Goal: Entertainment & Leisure: Browse casually

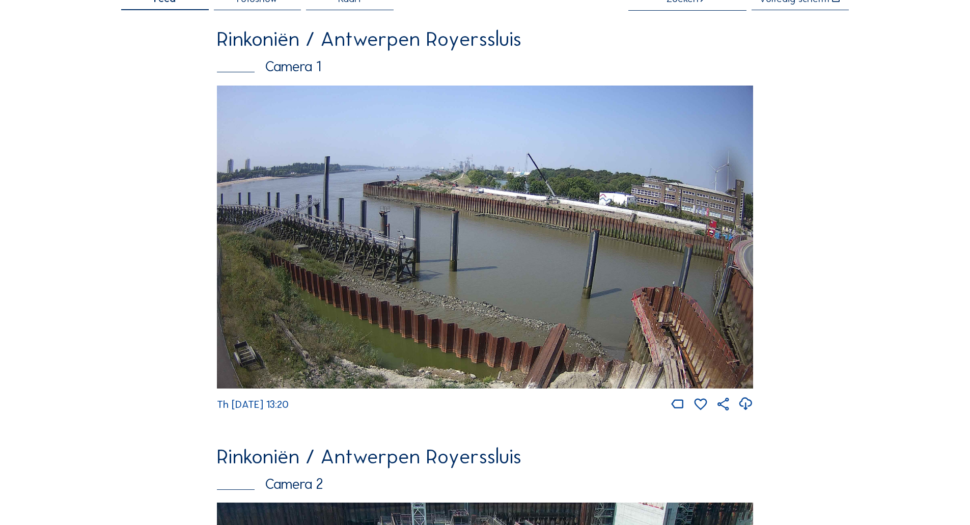
scroll to position [356, 0]
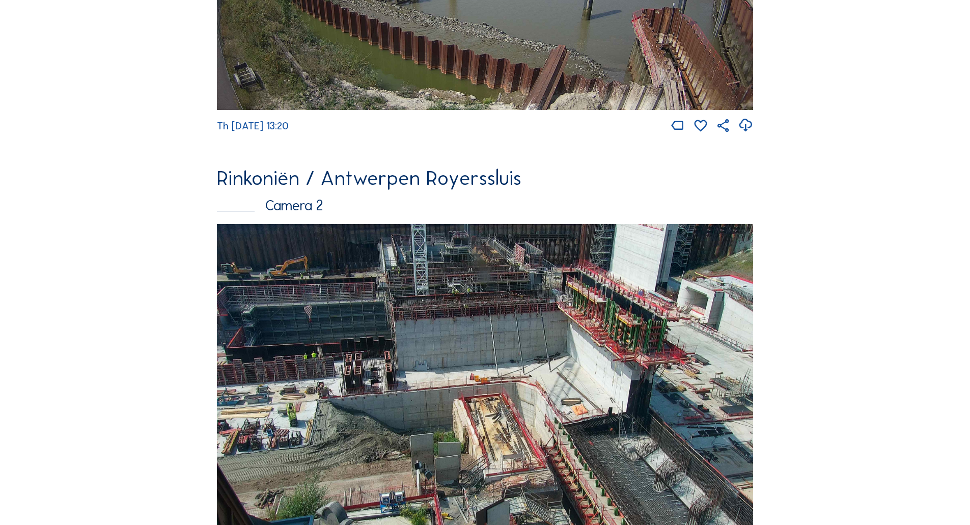
click at [523, 308] on img at bounding box center [485, 381] width 536 height 315
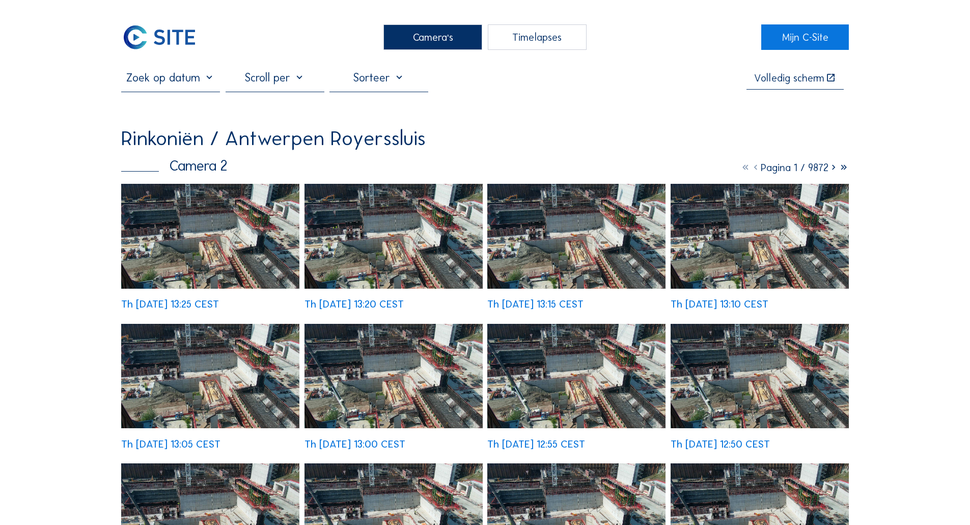
click at [227, 204] on img at bounding box center [210, 236] width 178 height 104
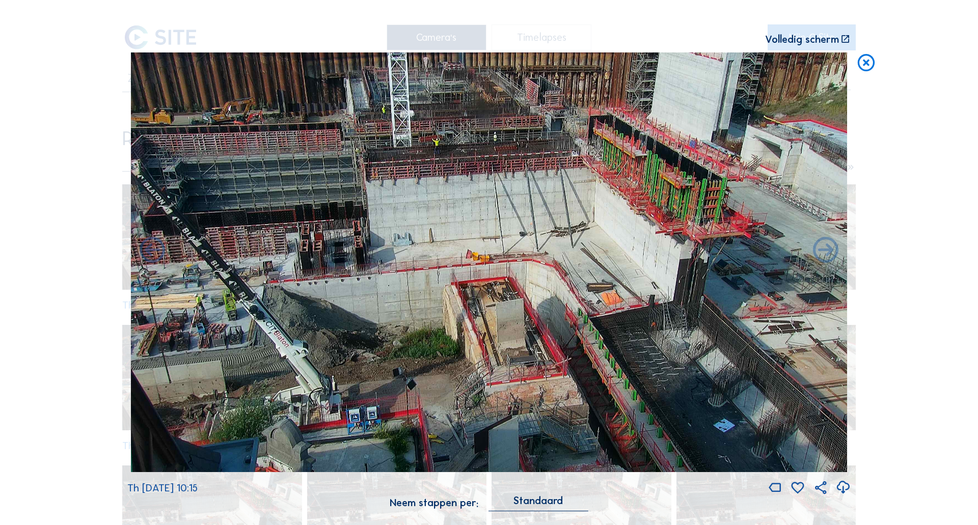
click at [867, 67] on icon at bounding box center [865, 62] width 20 height 21
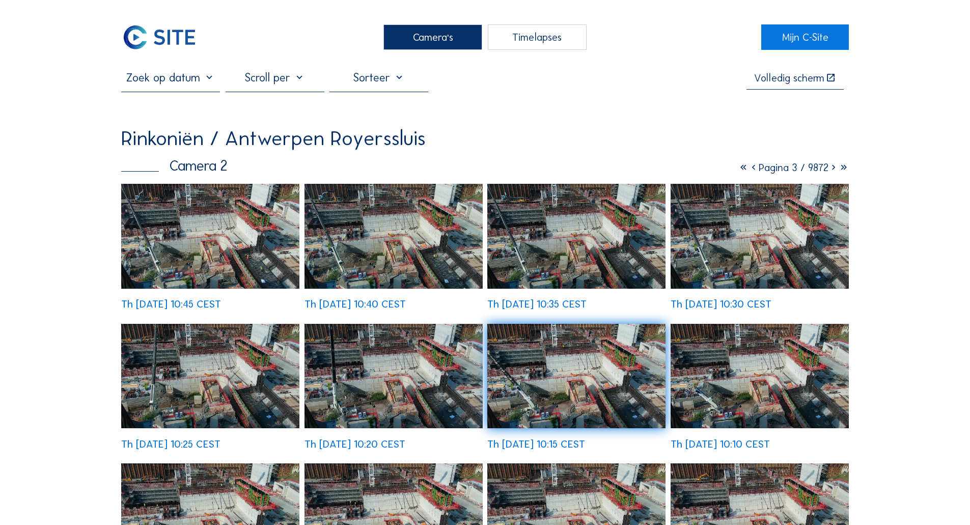
click at [432, 37] on div "Camera's" at bounding box center [432, 36] width 99 height 25
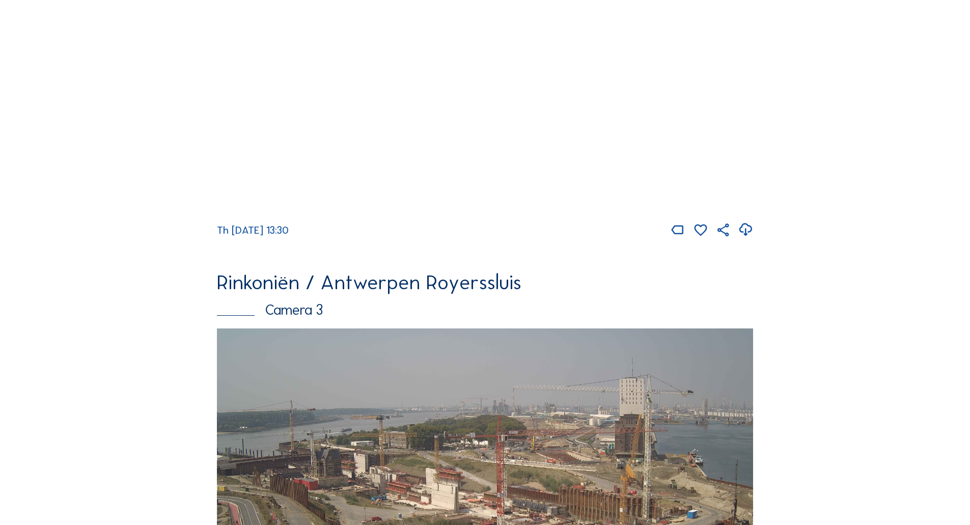
scroll to position [560, 0]
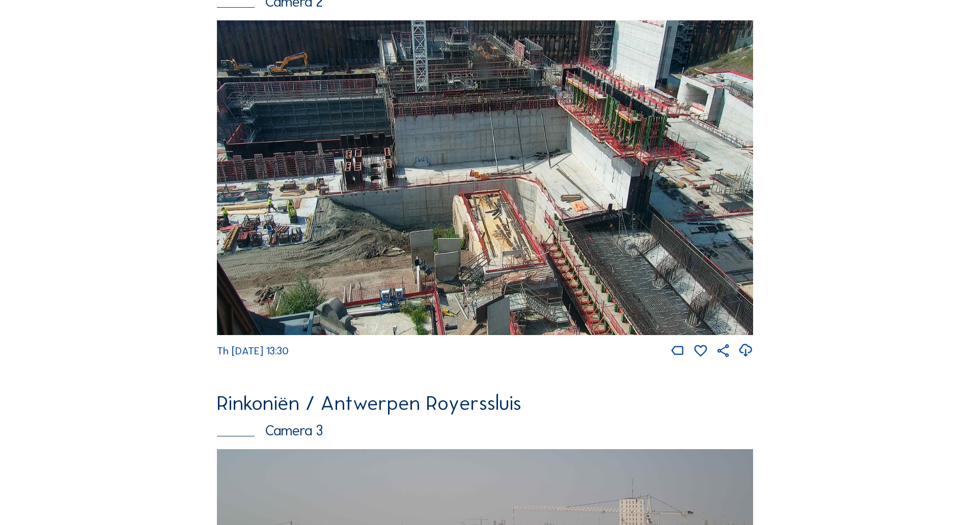
click at [585, 268] on img at bounding box center [485, 177] width 536 height 315
click at [637, 230] on img at bounding box center [485, 177] width 536 height 315
click at [607, 193] on img at bounding box center [485, 177] width 536 height 315
click at [469, 196] on img at bounding box center [485, 177] width 536 height 315
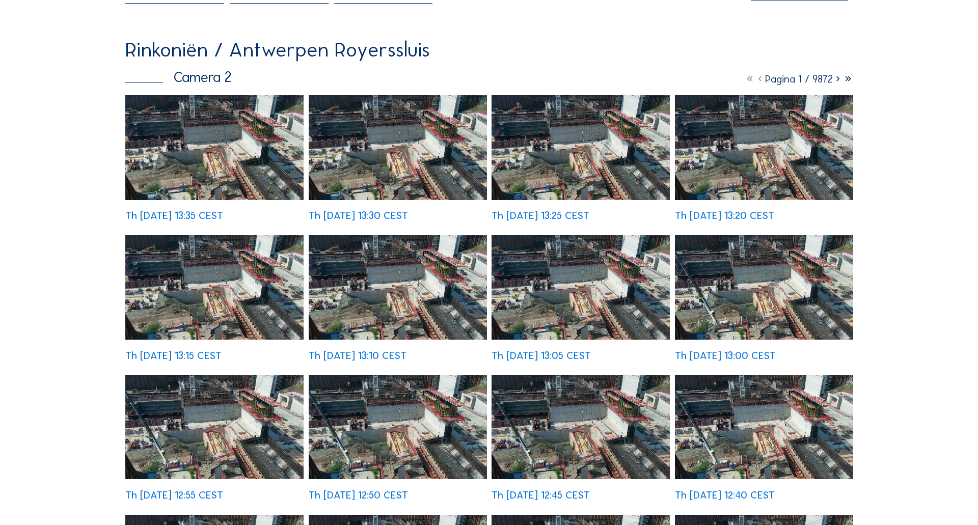
scroll to position [102, 0]
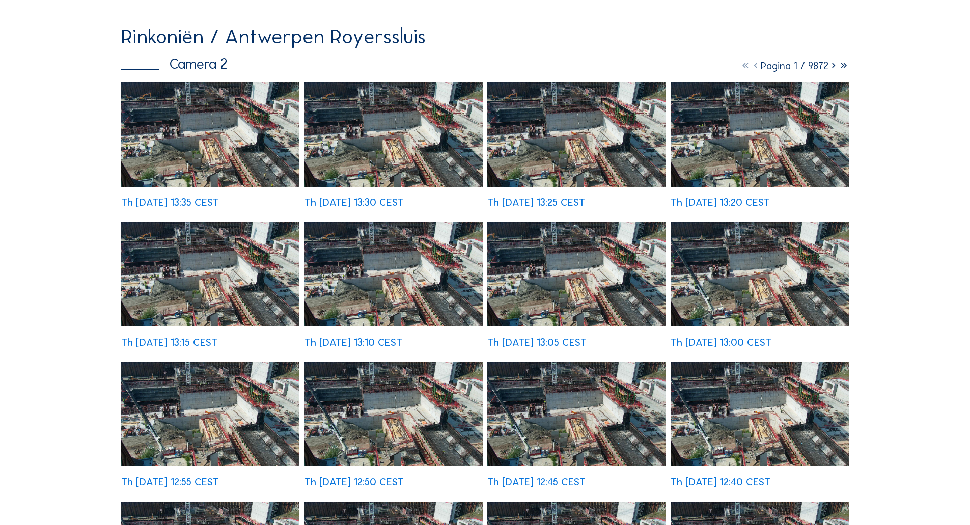
click at [213, 120] on img at bounding box center [210, 134] width 178 height 104
